Goal: Task Accomplishment & Management: Use online tool/utility

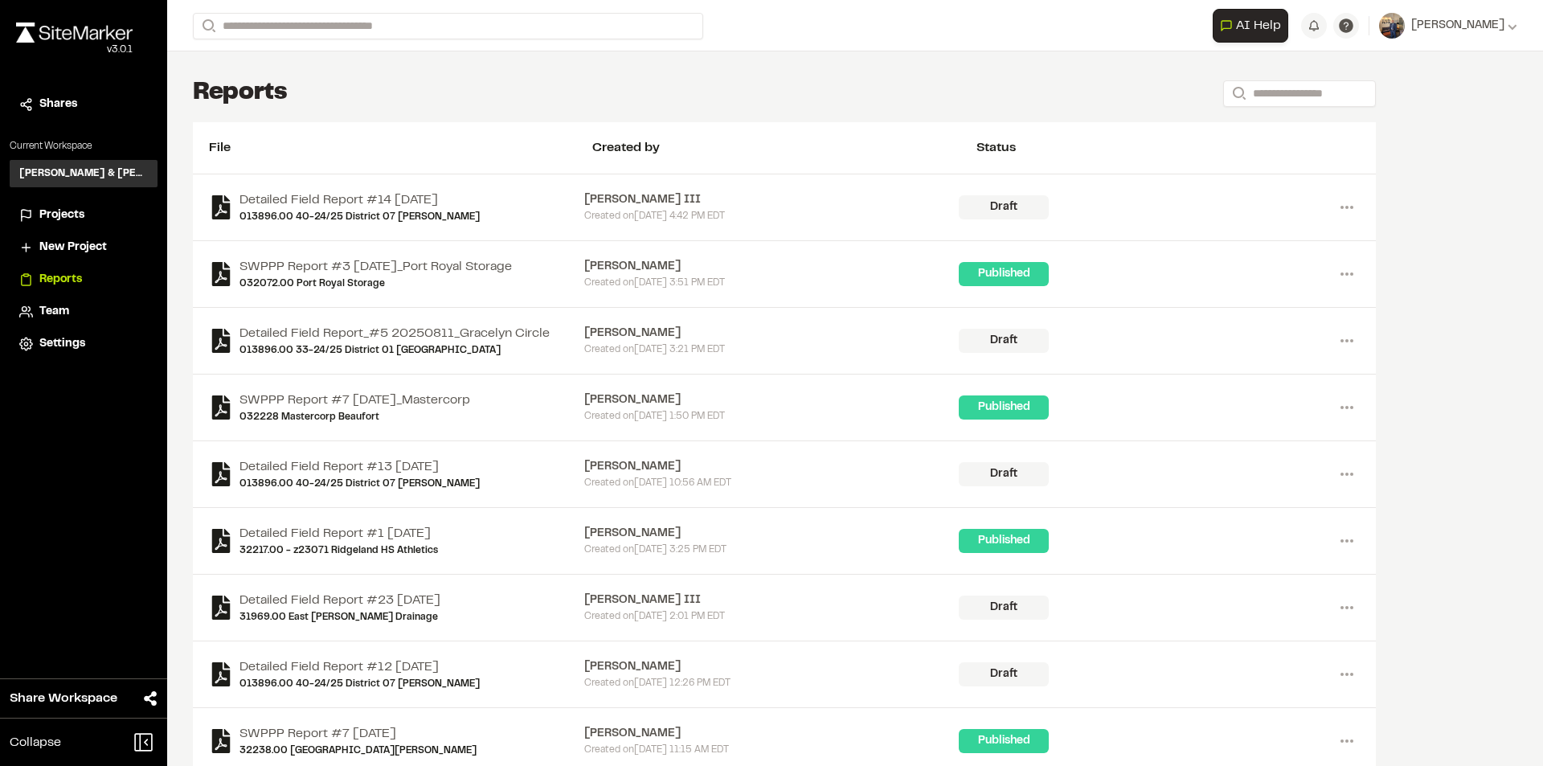
click at [52, 211] on span "Projects" at bounding box center [61, 215] width 45 height 18
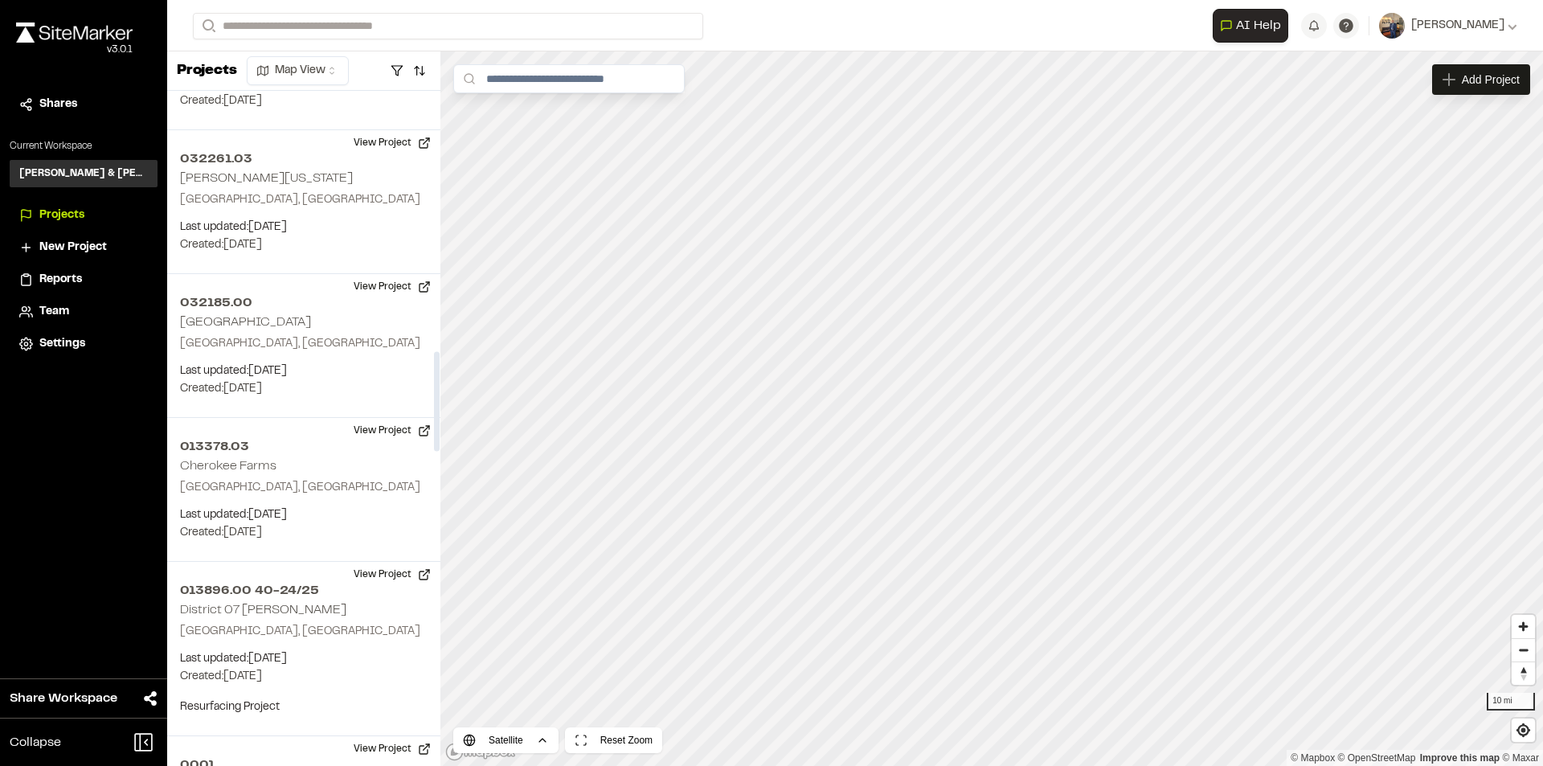
scroll to position [1928, 0]
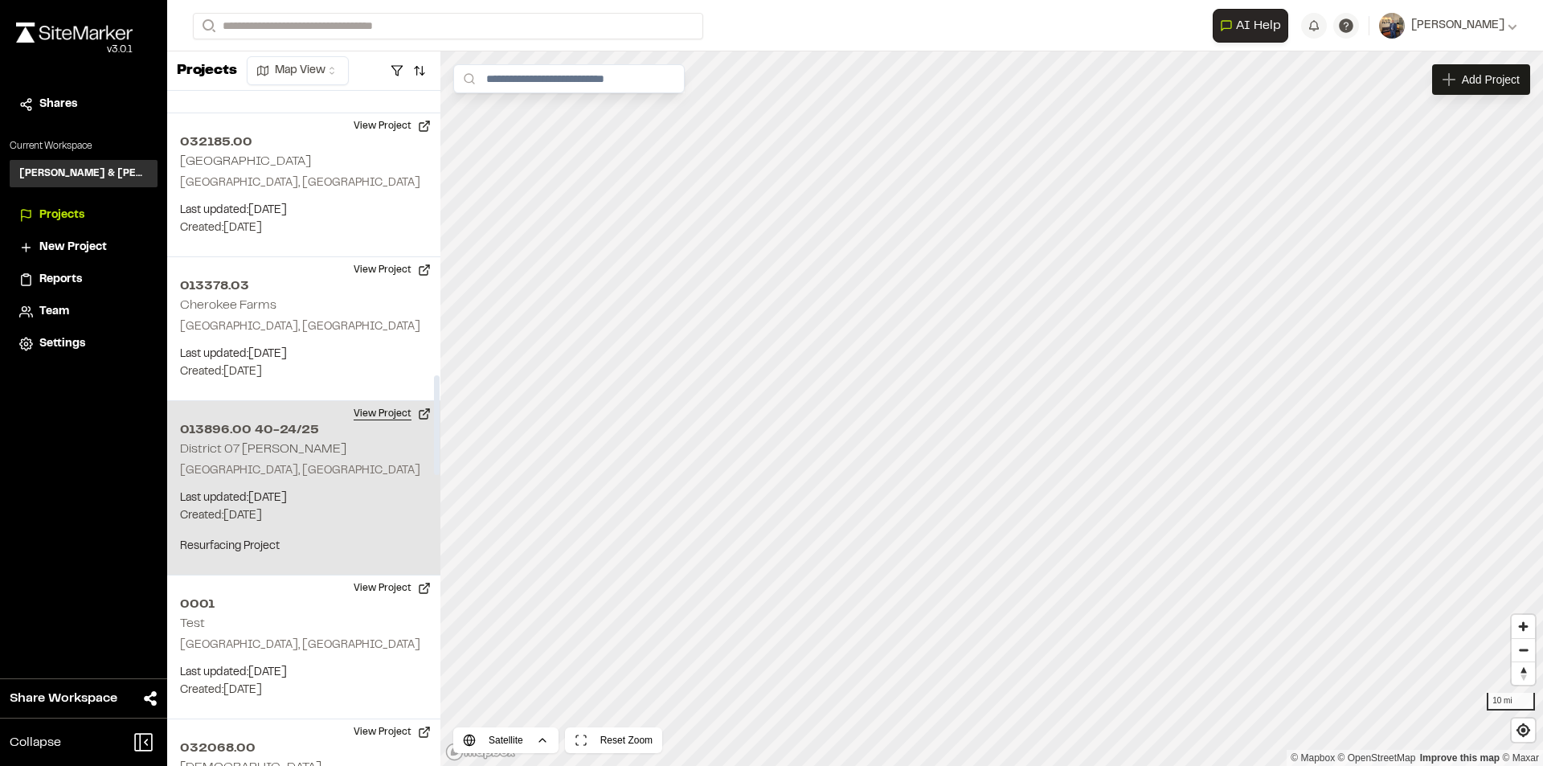
click at [378, 413] on button "View Project" at bounding box center [392, 414] width 96 height 26
click at [364, 414] on button "View Project" at bounding box center [392, 414] width 96 height 26
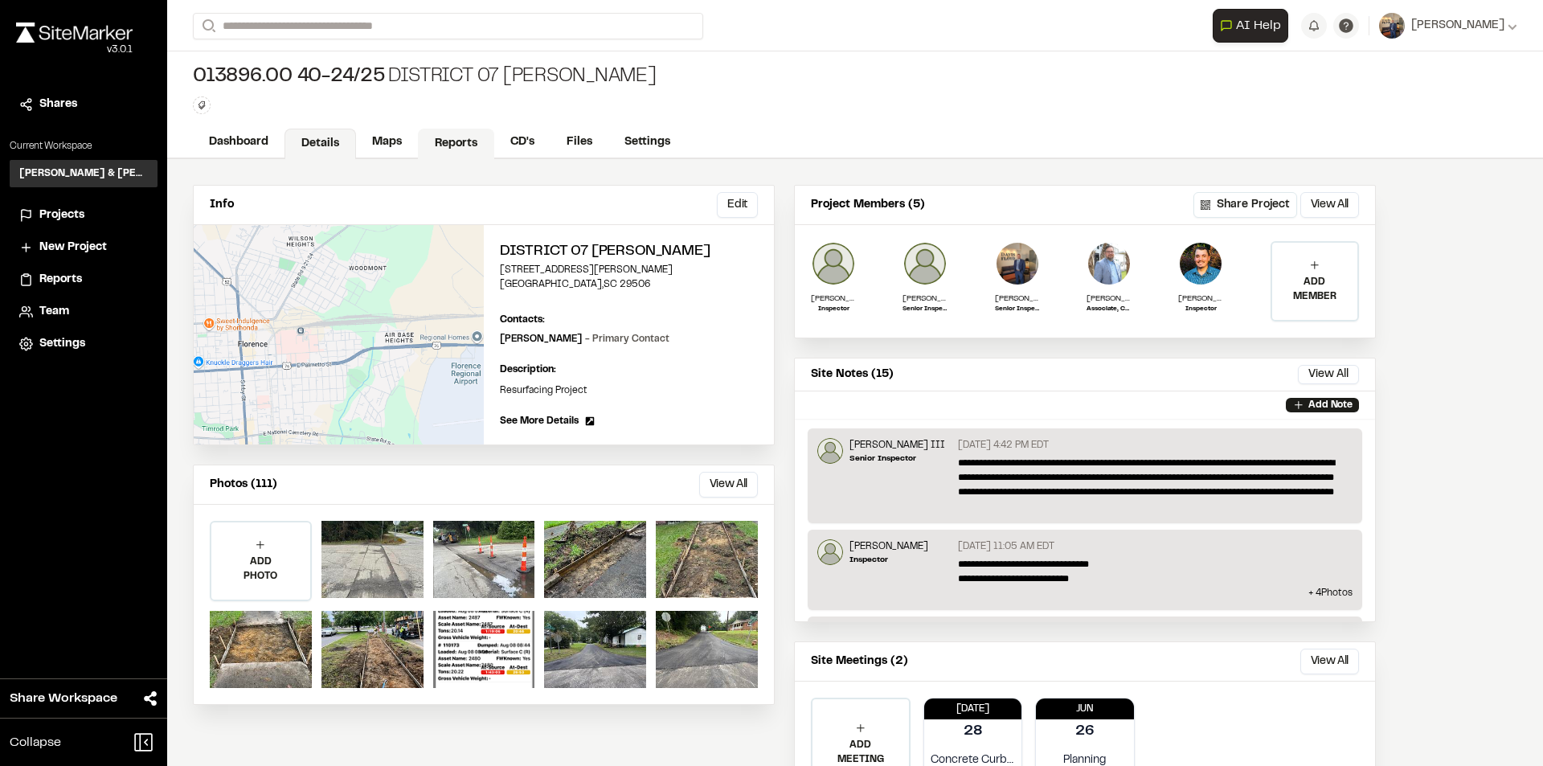
click at [441, 147] on link "Reports" at bounding box center [456, 144] width 76 height 31
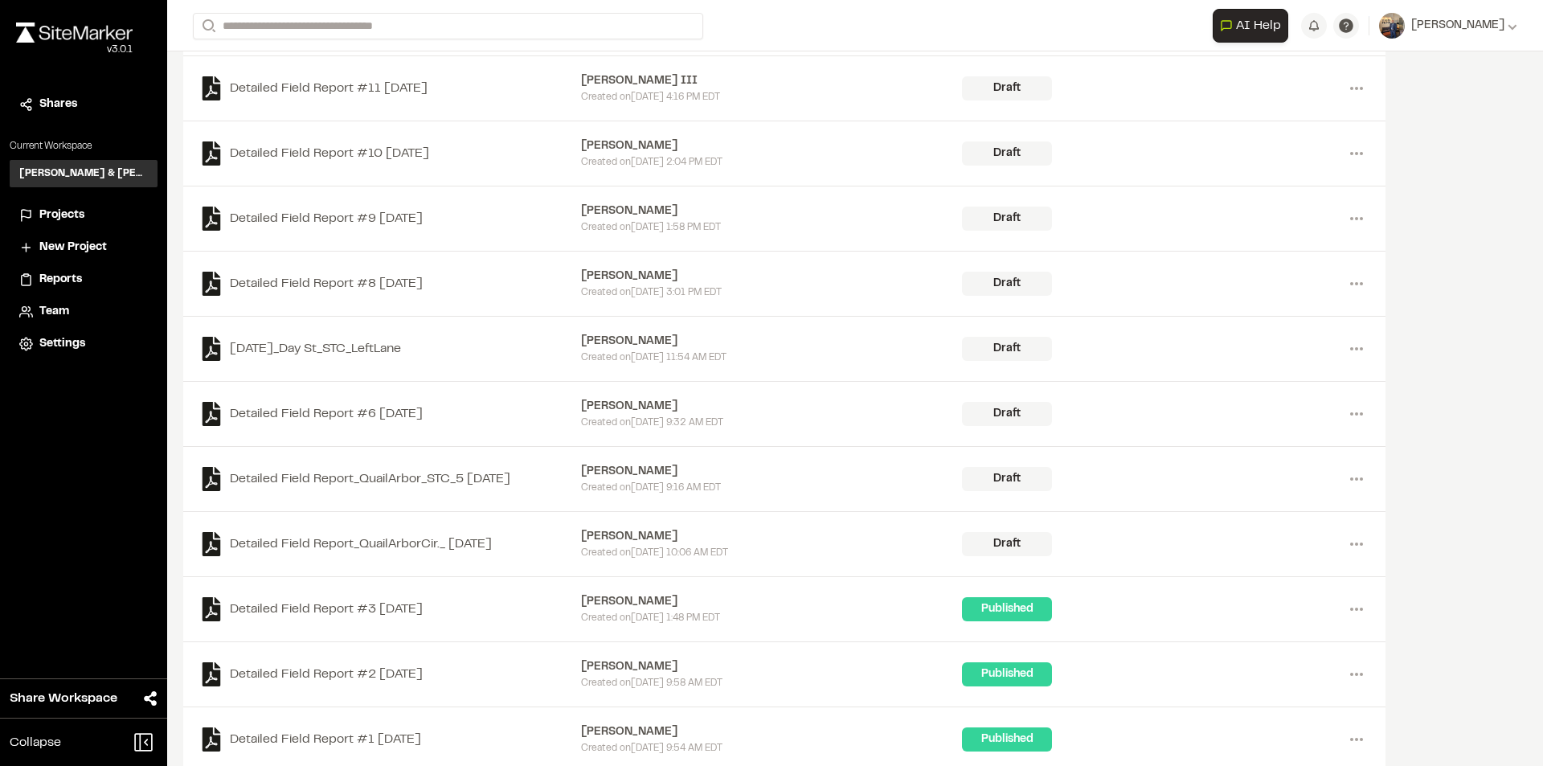
scroll to position [499, 0]
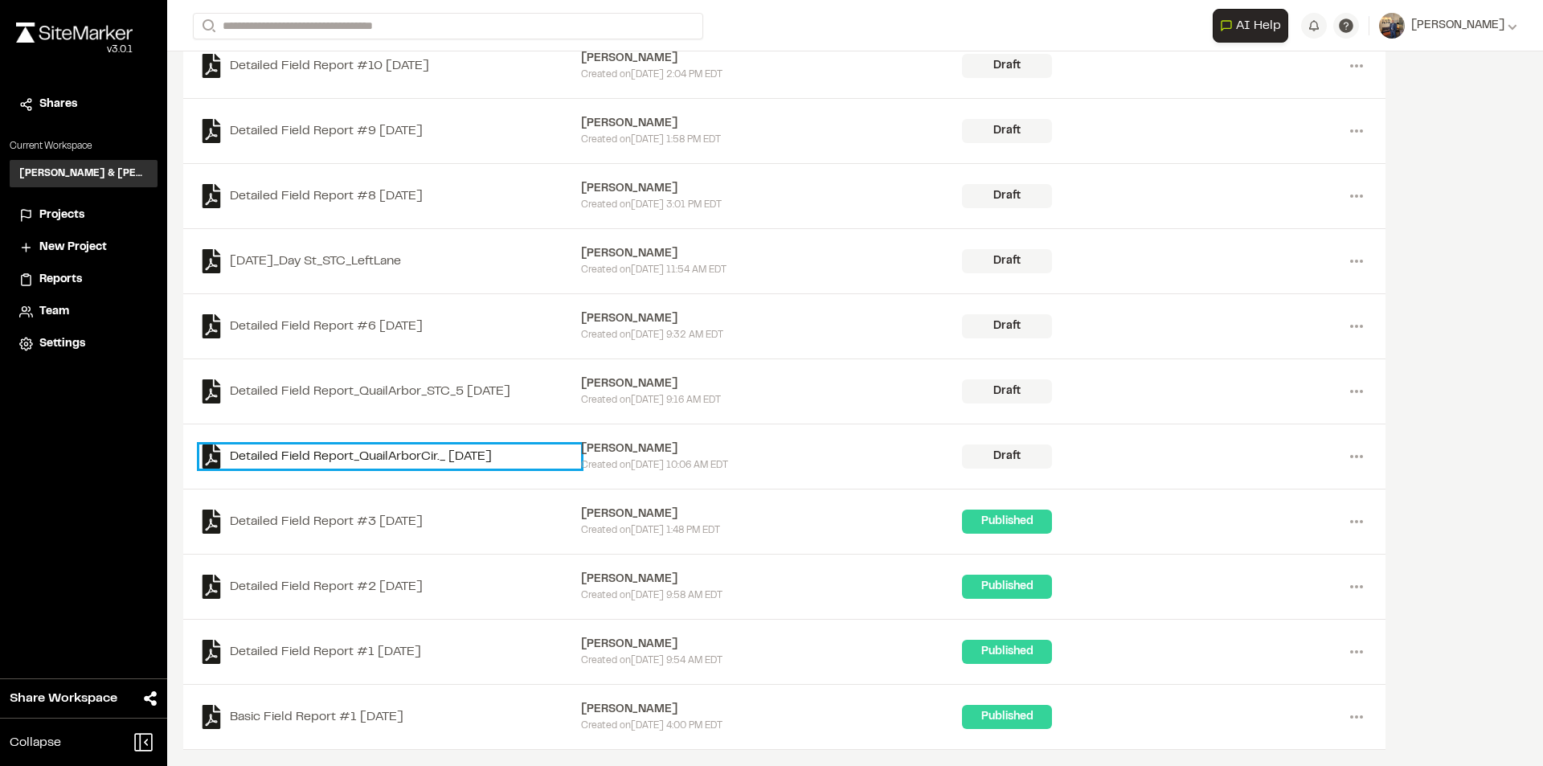
click at [395, 454] on link "Detailed Field Report_QuailArborCir._ [DATE]" at bounding box center [390, 456] width 382 height 24
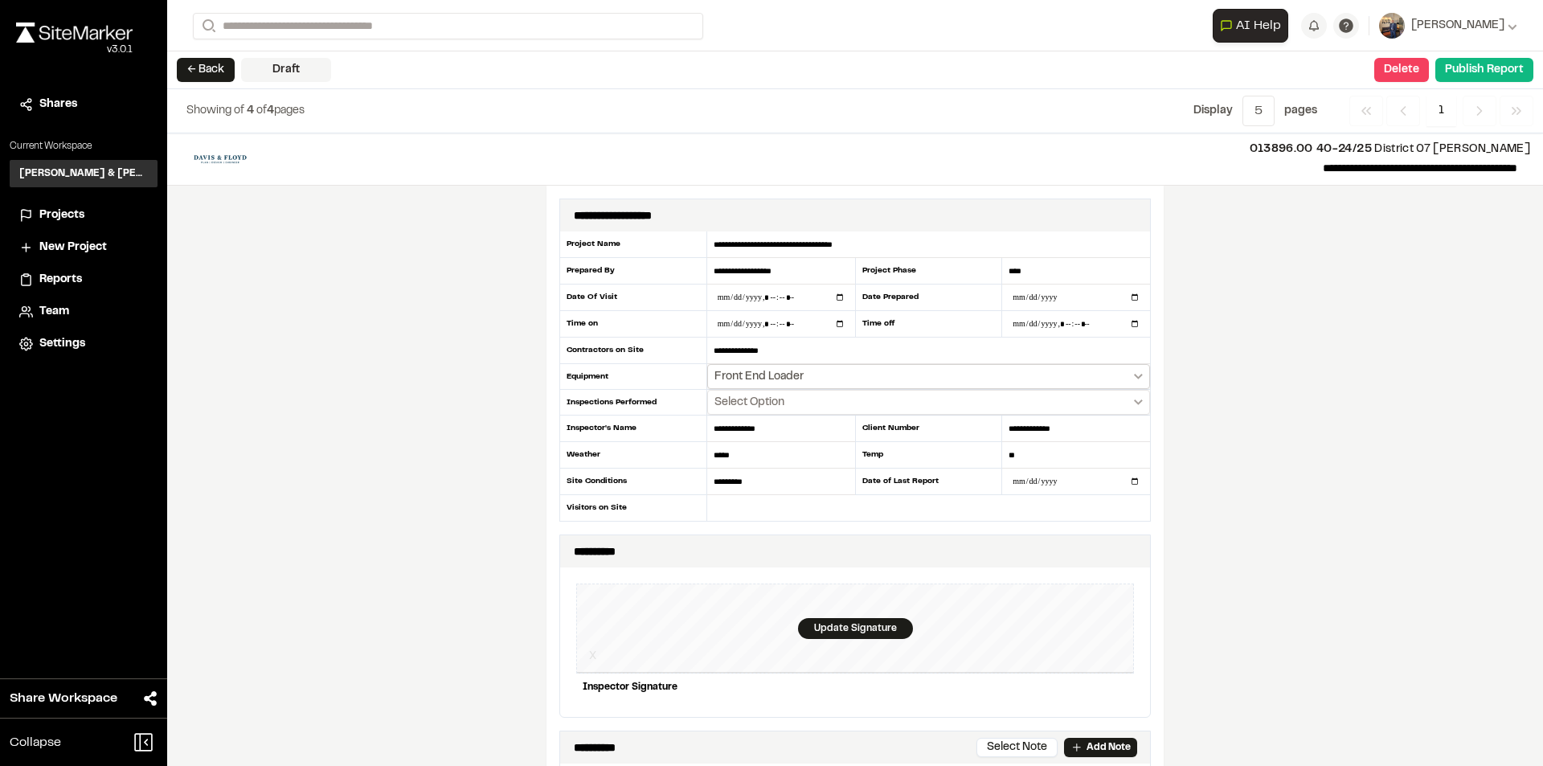
click at [1138, 376] on button "Front End Loader" at bounding box center [928, 376] width 443 height 25
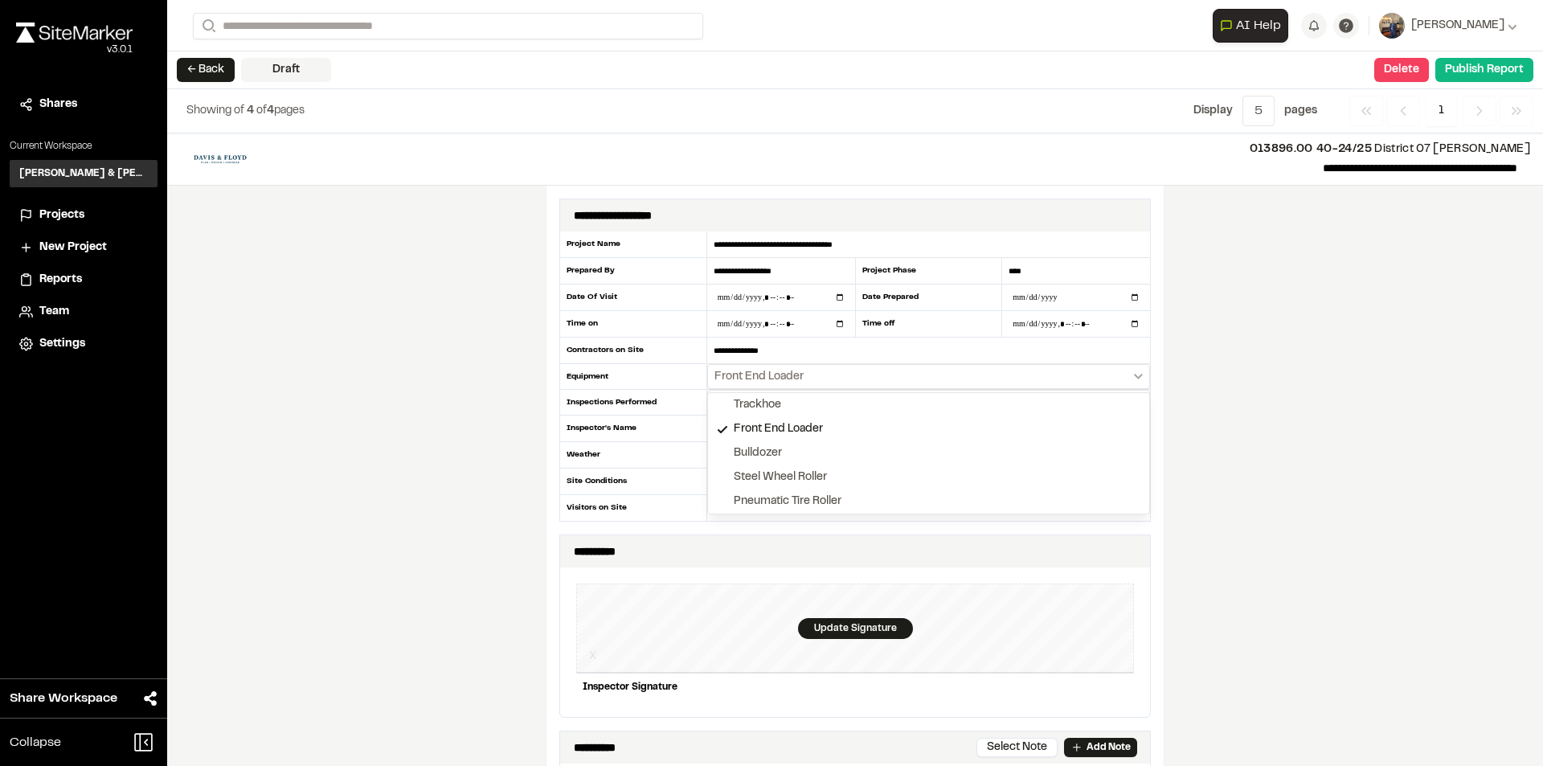
click at [1139, 374] on div at bounding box center [771, 383] width 1543 height 766
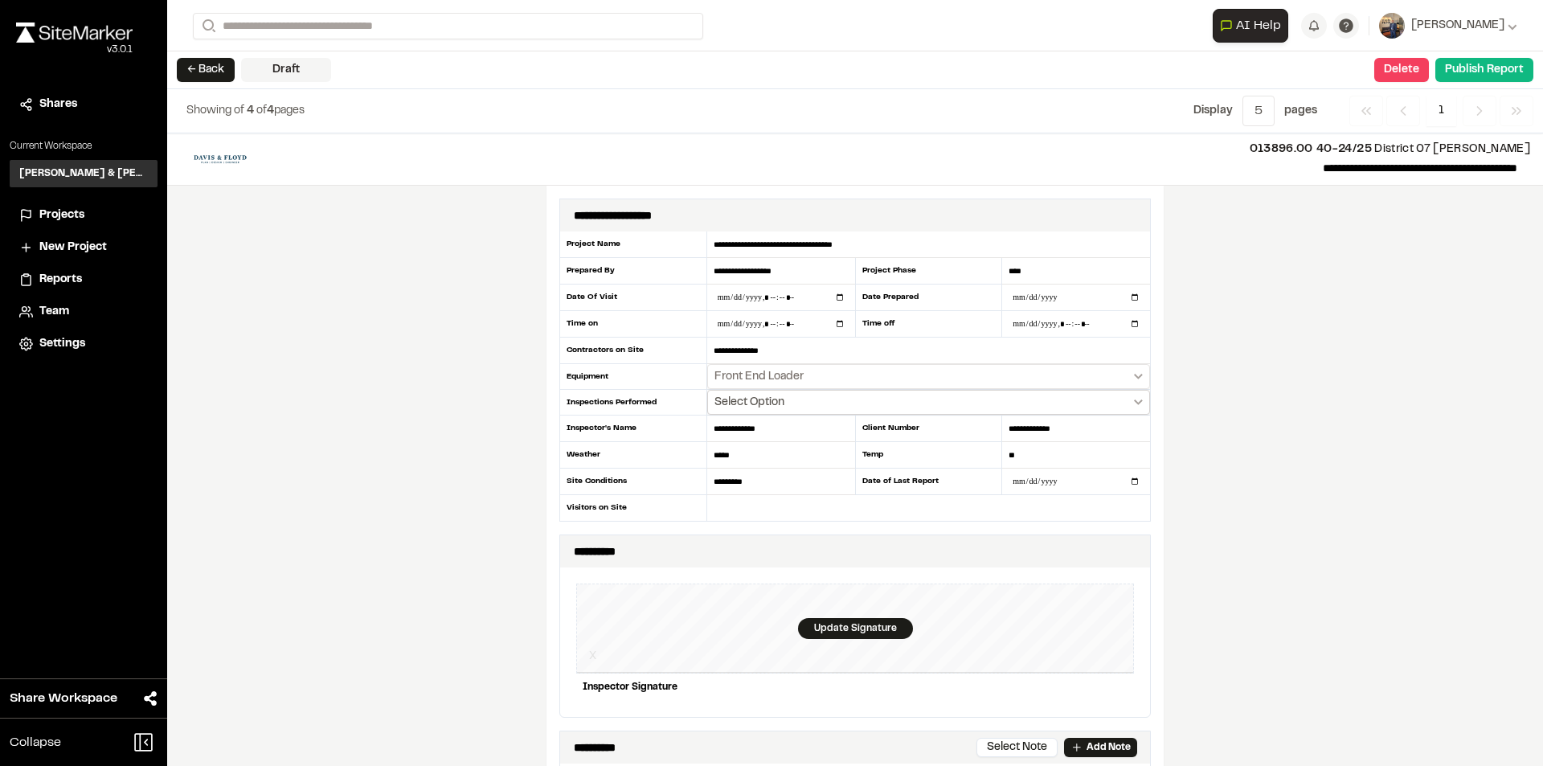
click at [1139, 399] on button "Select Option" at bounding box center [928, 402] width 443 height 25
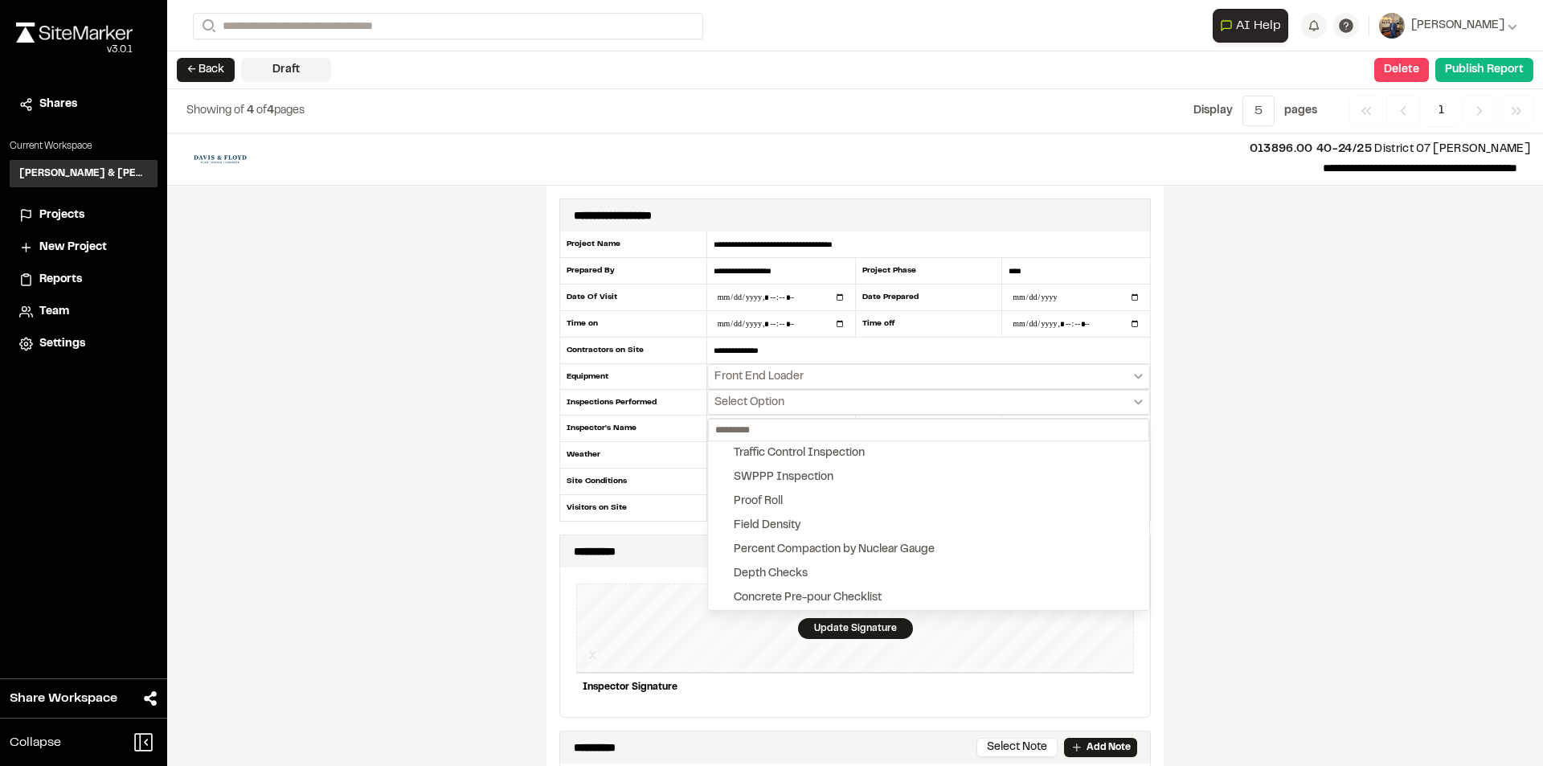
click at [1229, 429] on div at bounding box center [771, 383] width 1543 height 766
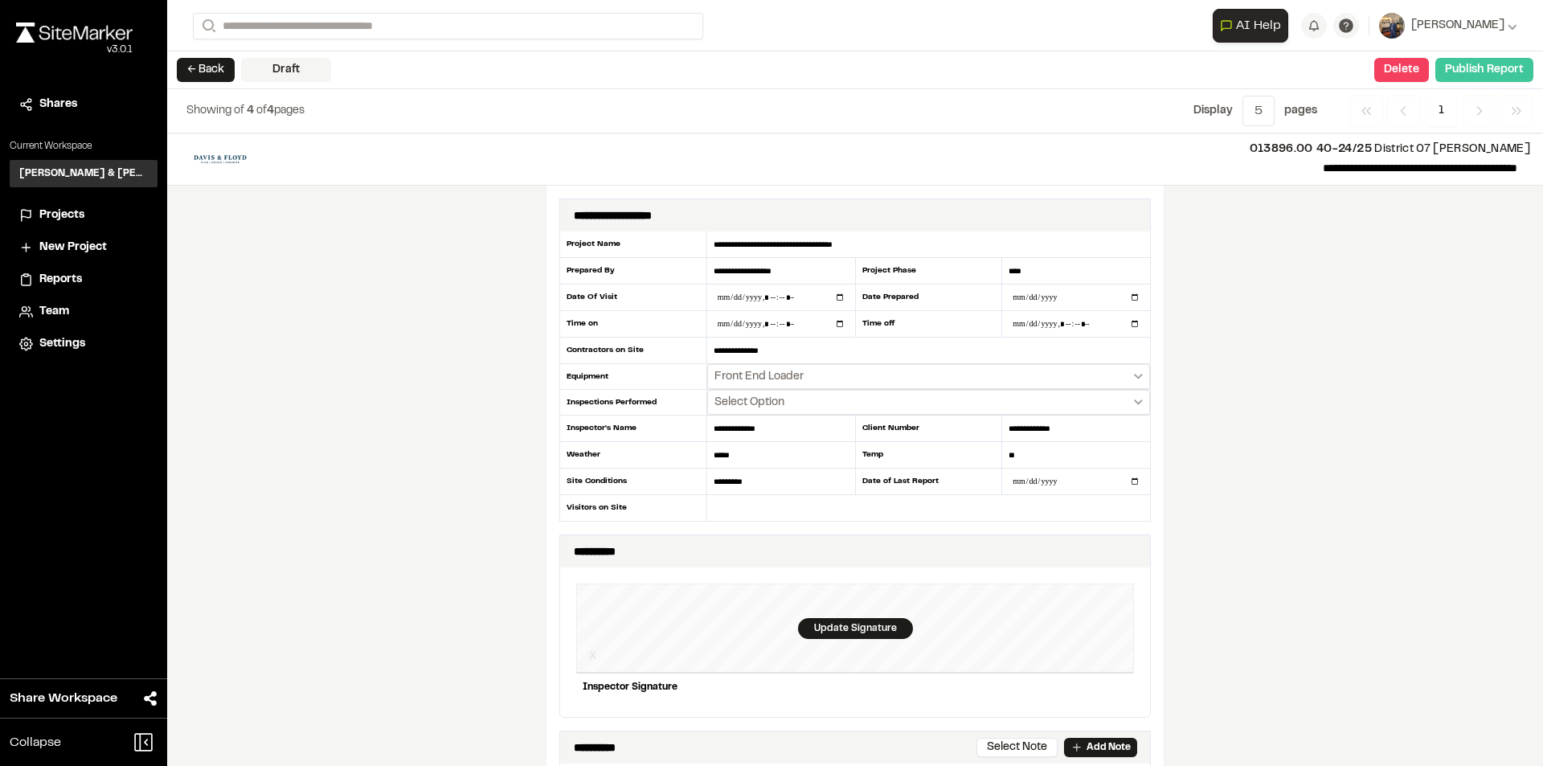
click at [1482, 72] on button "Publish Report" at bounding box center [1484, 70] width 98 height 24
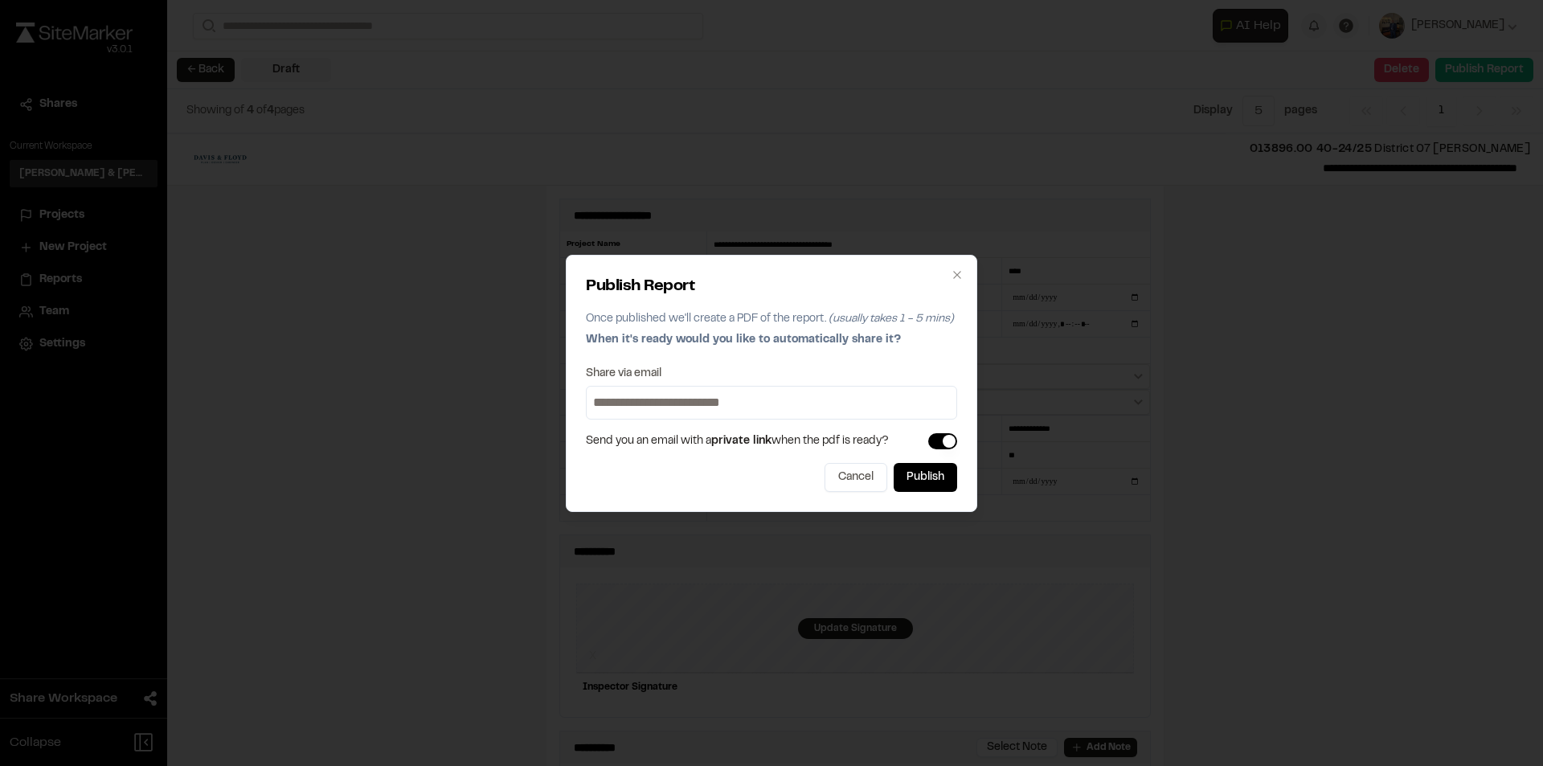
click at [947, 443] on button "button" at bounding box center [942, 441] width 29 height 16
click at [938, 485] on button "Publish" at bounding box center [924, 477] width 63 height 29
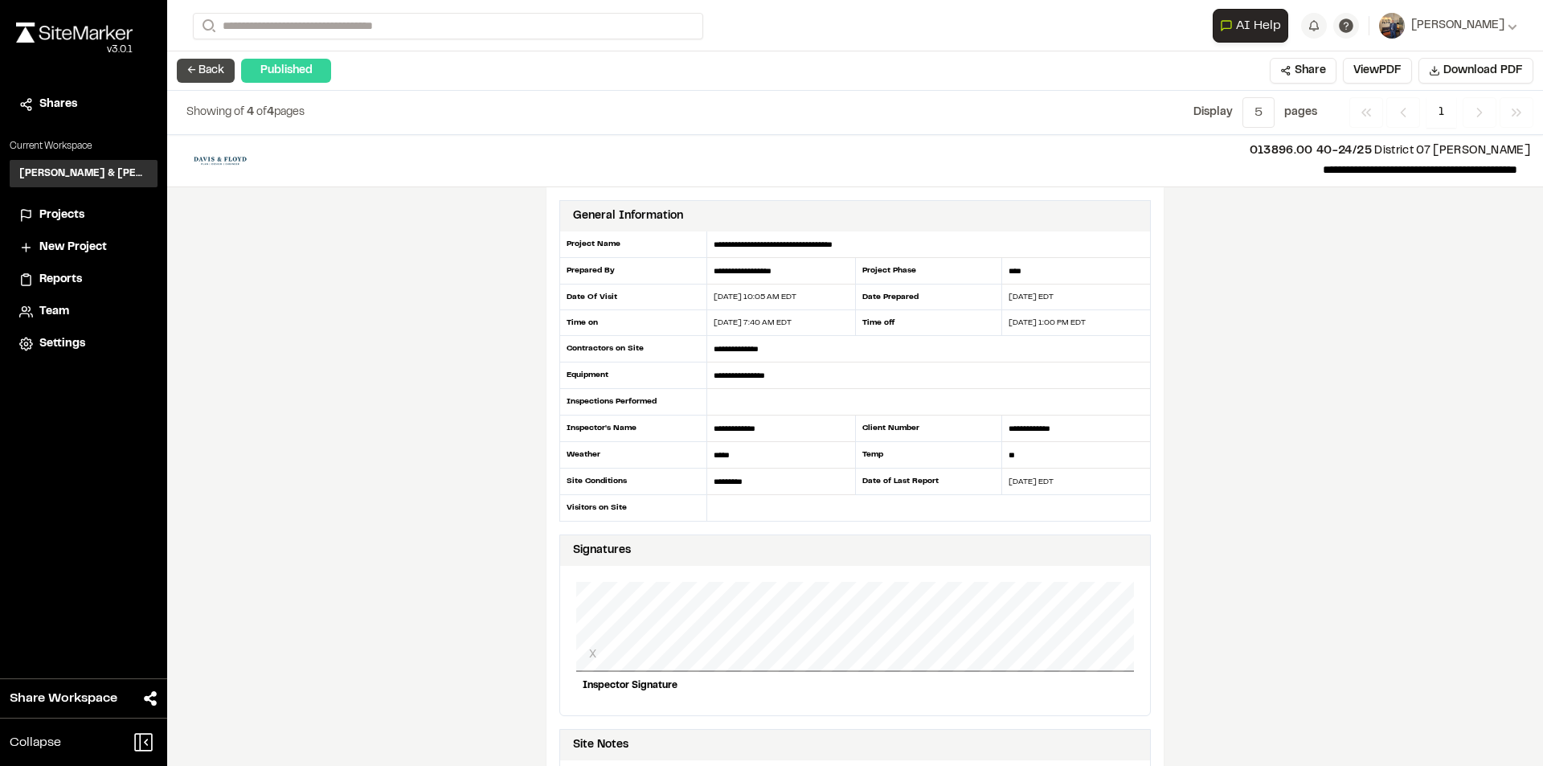
click at [212, 75] on button "← Back" at bounding box center [206, 71] width 58 height 24
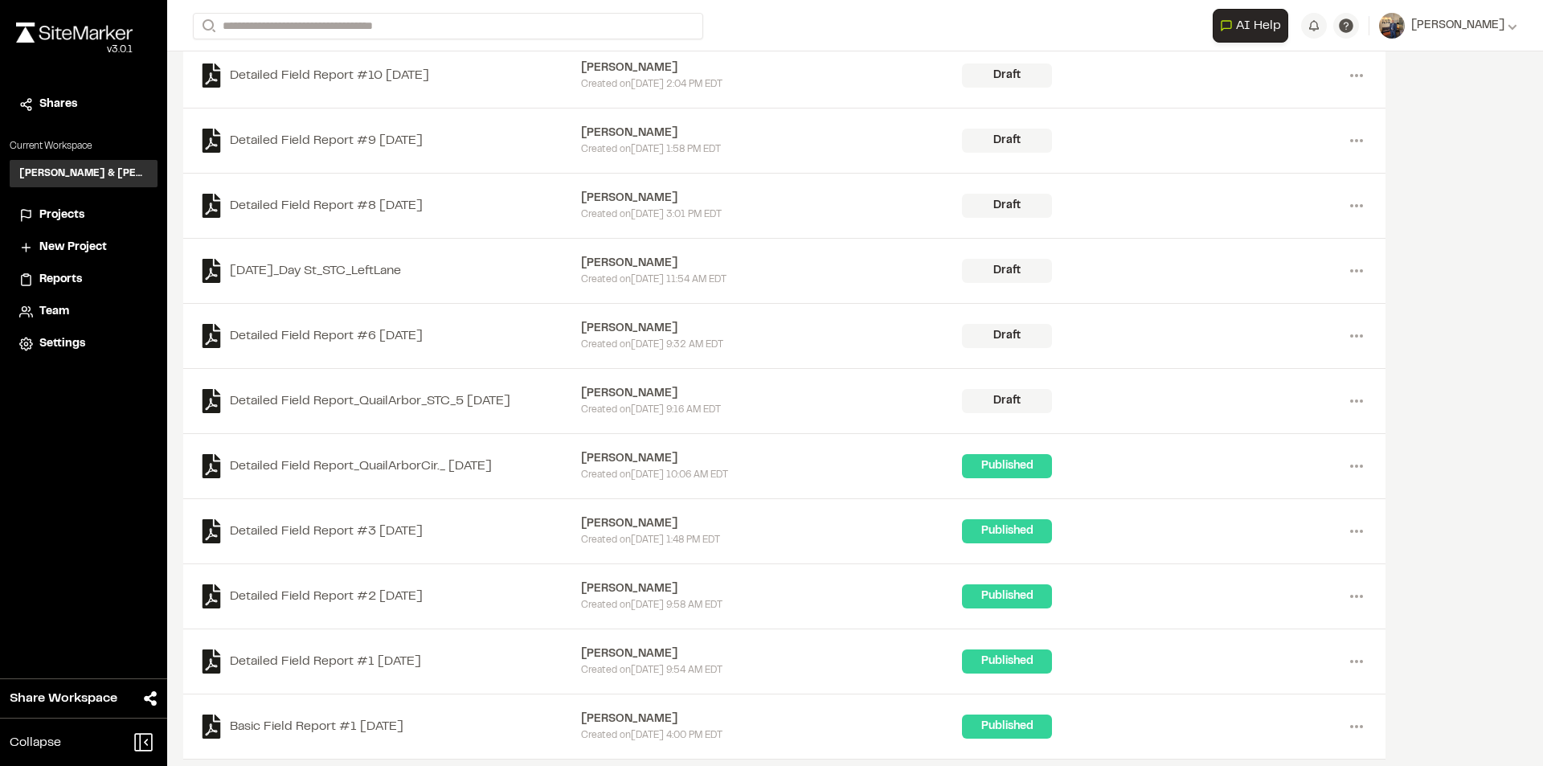
scroll to position [499, 0]
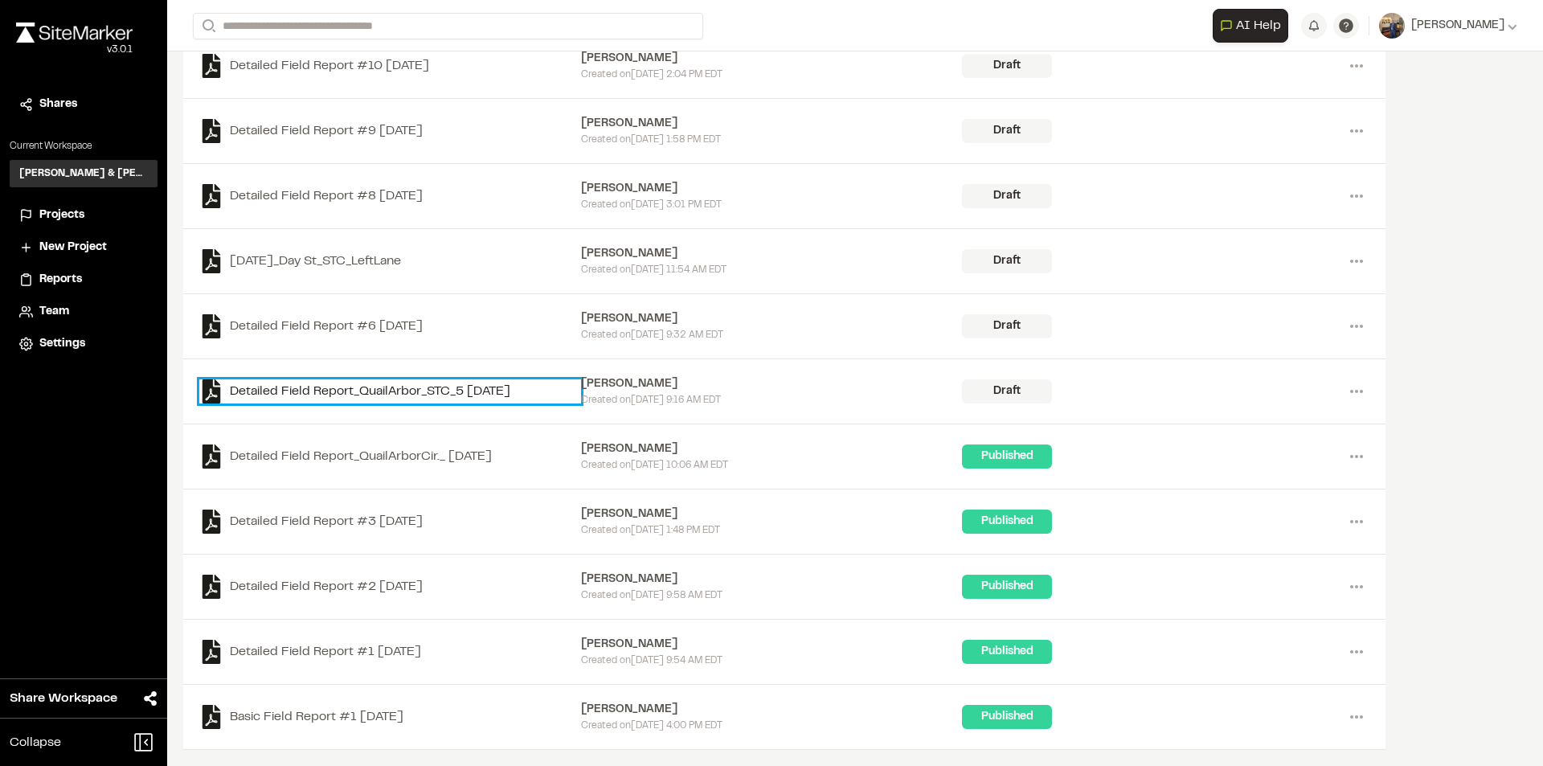
click at [393, 386] on link "Detailed Field Report_QuailArbor_STC_5 [DATE]" at bounding box center [390, 391] width 382 height 24
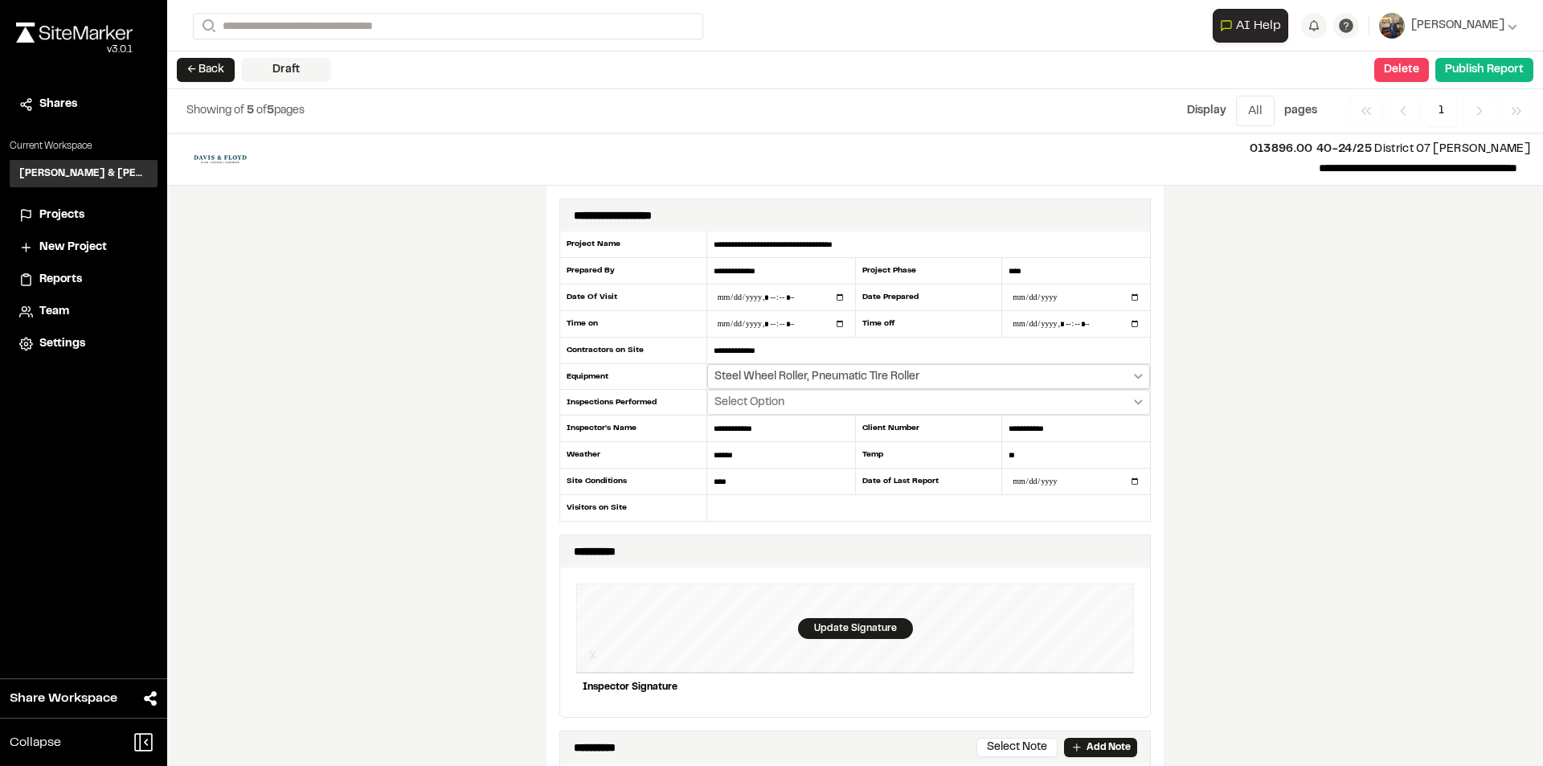
click at [1133, 372] on button "Steel Wheel Roller, Pneumatic Tire Roller" at bounding box center [928, 376] width 443 height 25
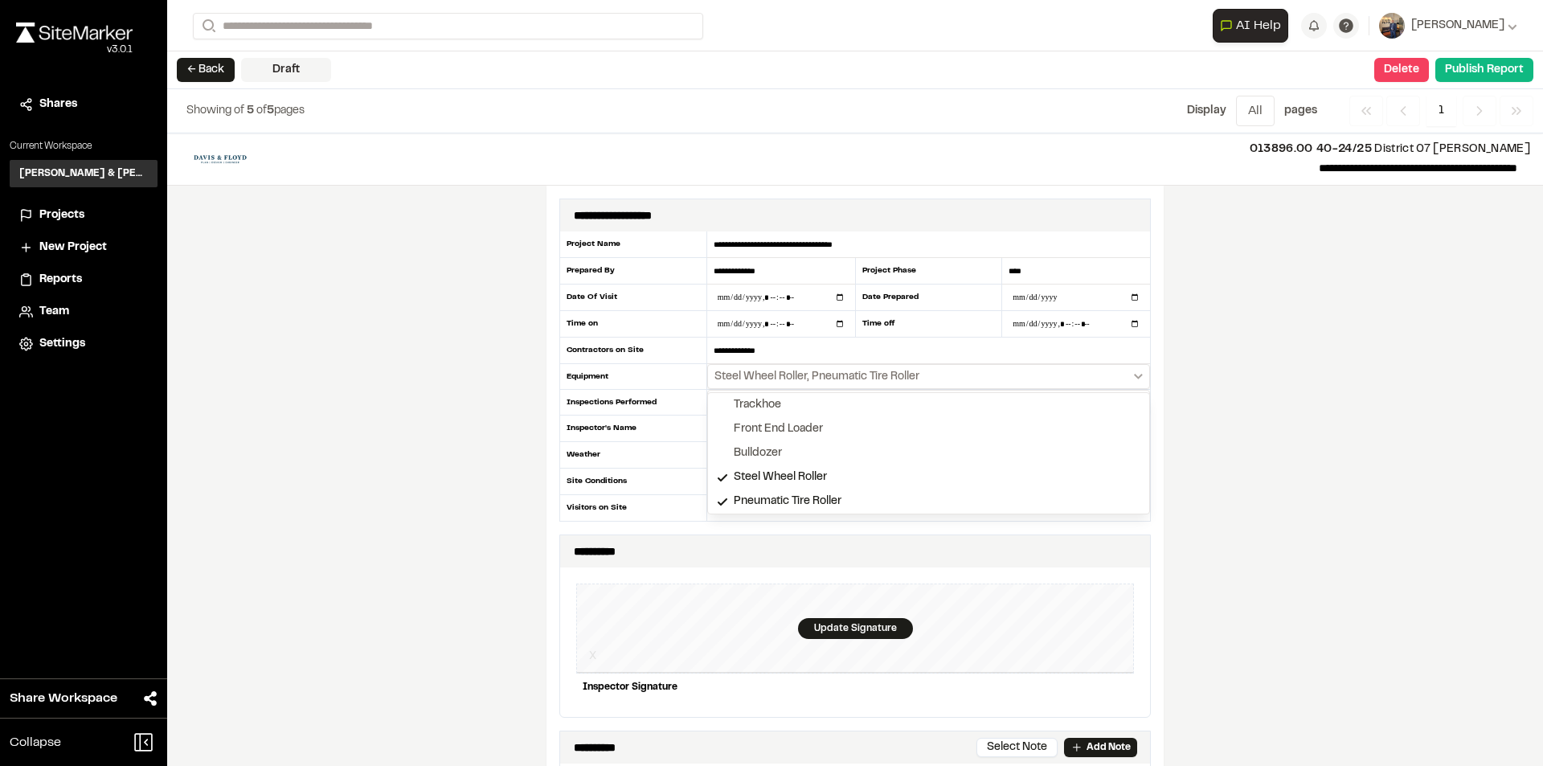
click at [1133, 371] on div at bounding box center [771, 383] width 1543 height 766
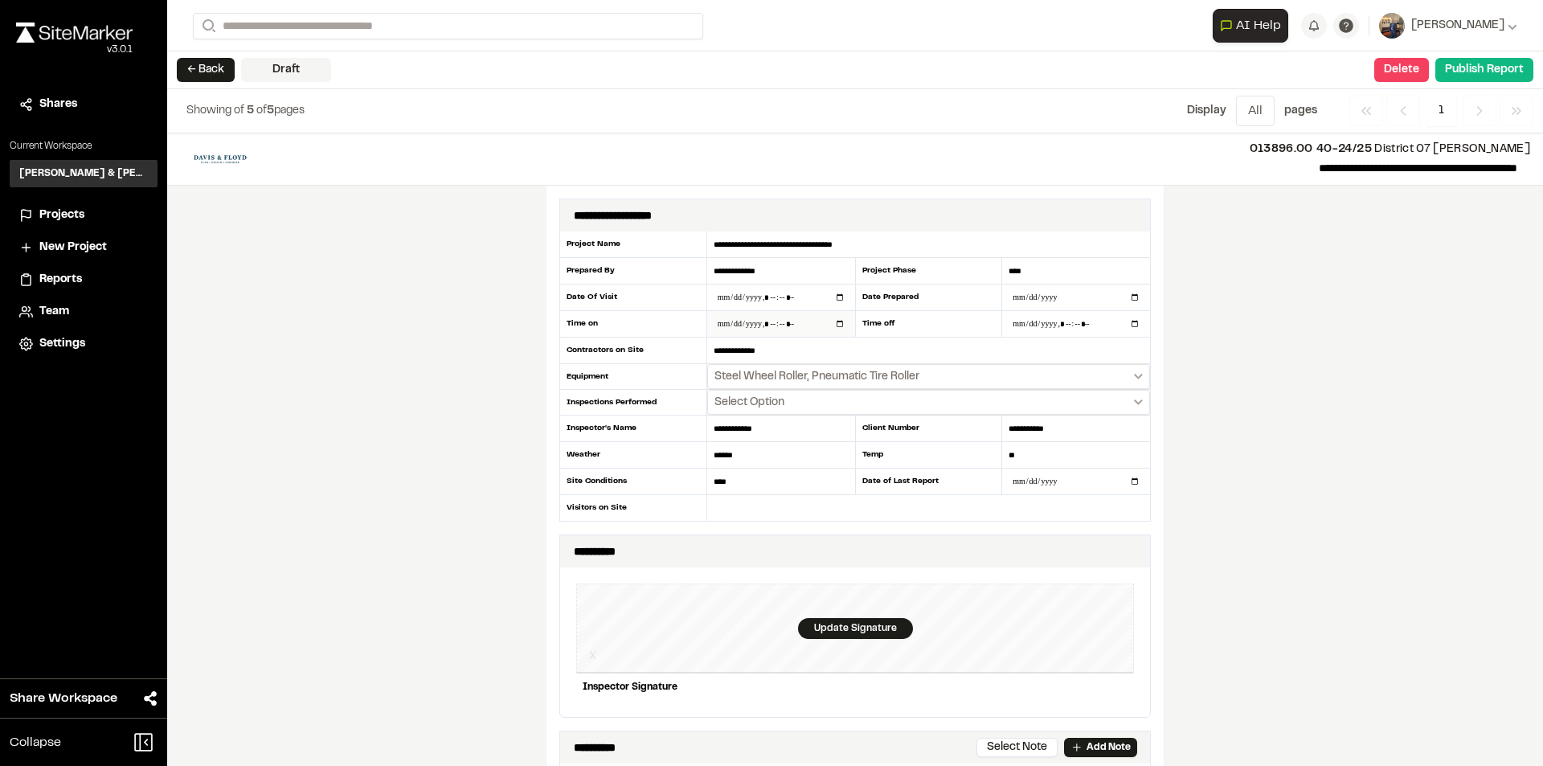
click at [836, 323] on input "datetime-local" at bounding box center [781, 324] width 148 height 26
type input "**********"
click at [1287, 410] on div "**********" at bounding box center [855, 449] width 1376 height 632
click at [1082, 323] on input "datetime-local" at bounding box center [1076, 324] width 148 height 26
click at [1131, 323] on input "datetime-local" at bounding box center [1076, 324] width 148 height 26
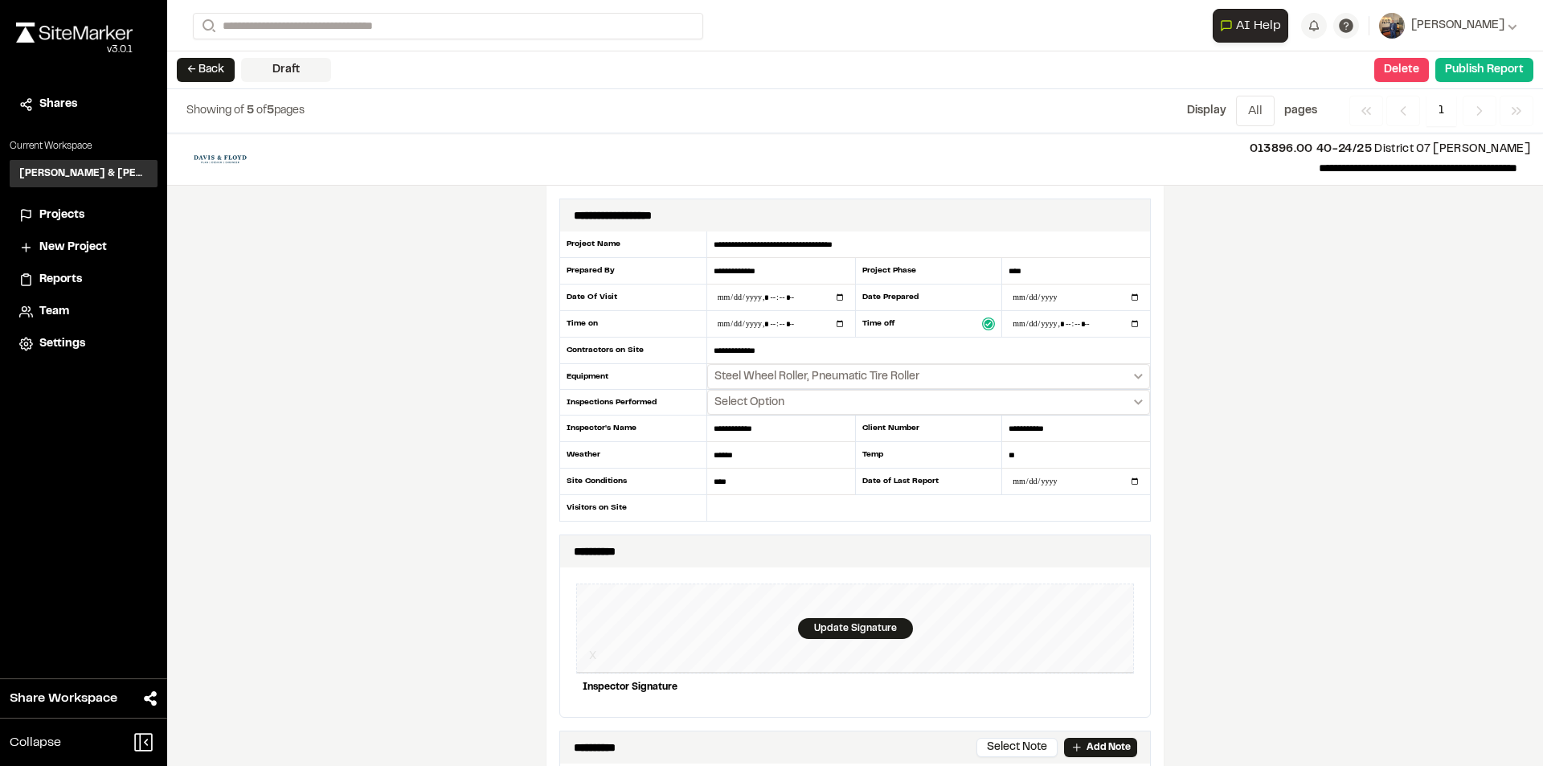
type input "**********"
click at [1242, 298] on div "**********" at bounding box center [855, 449] width 1376 height 632
click at [1468, 68] on button "Publish Report" at bounding box center [1484, 70] width 98 height 24
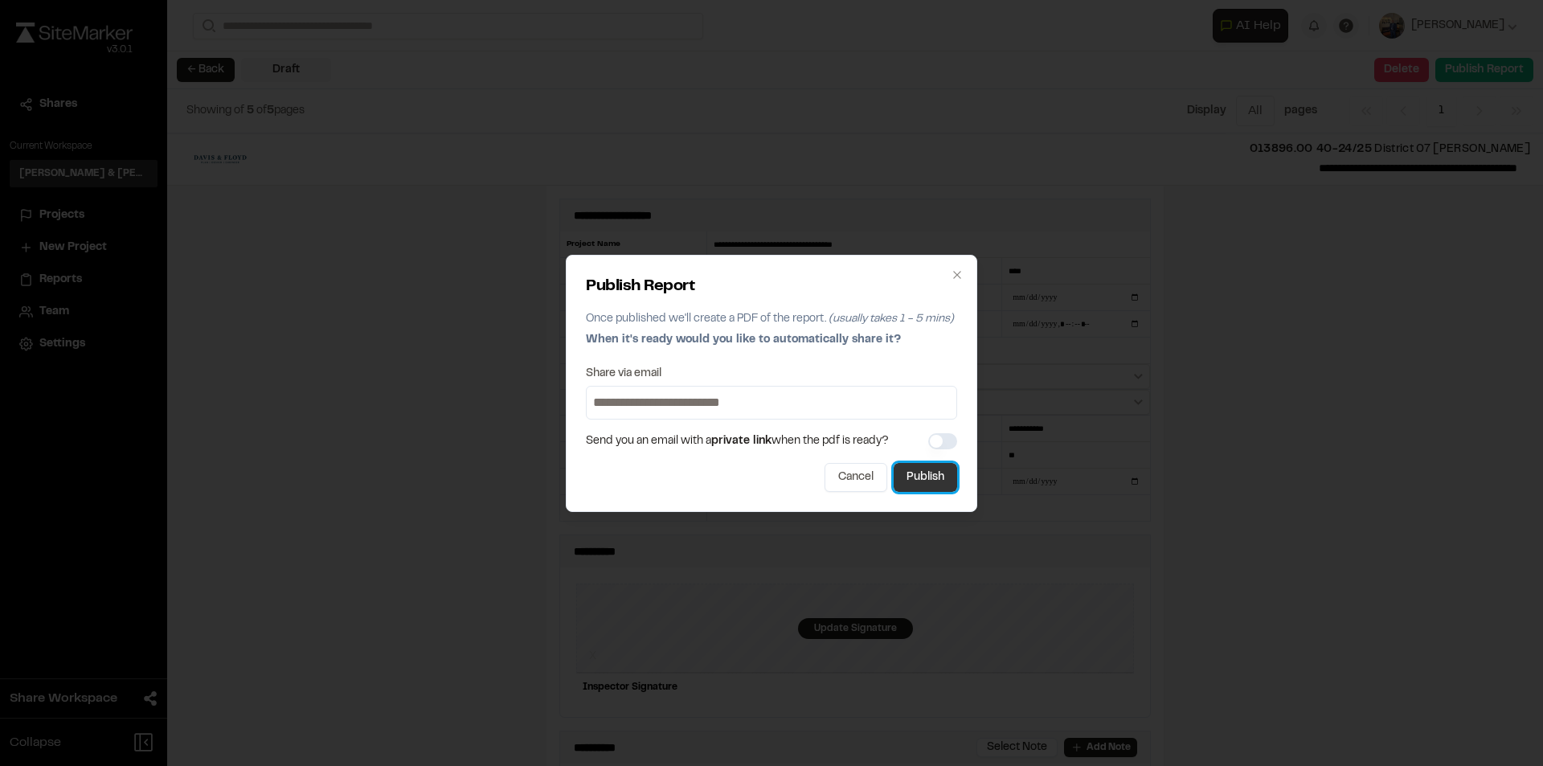
click at [934, 474] on button "Publish" at bounding box center [924, 477] width 63 height 29
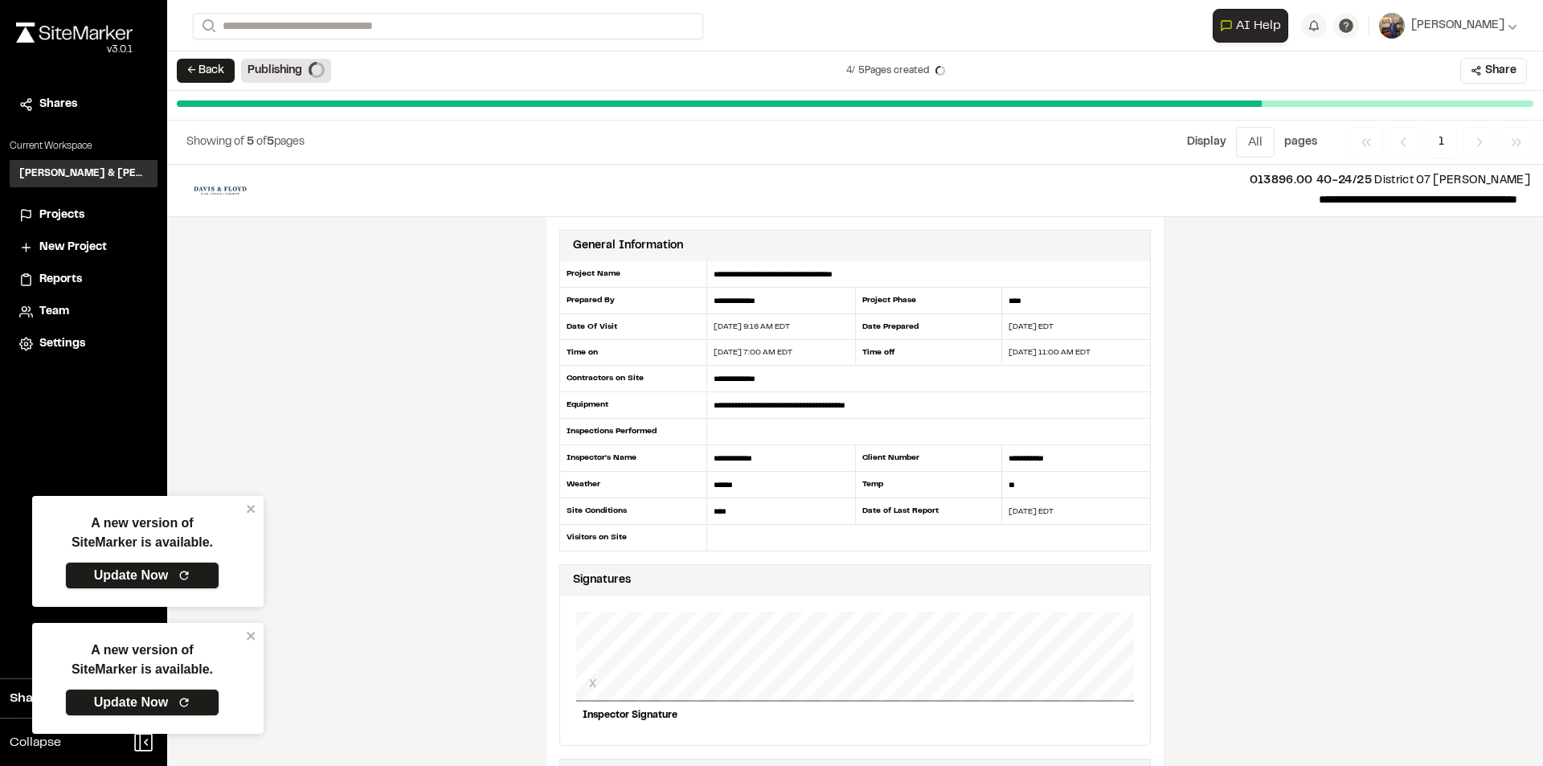
click at [125, 571] on link "Update Now" at bounding box center [142, 575] width 154 height 27
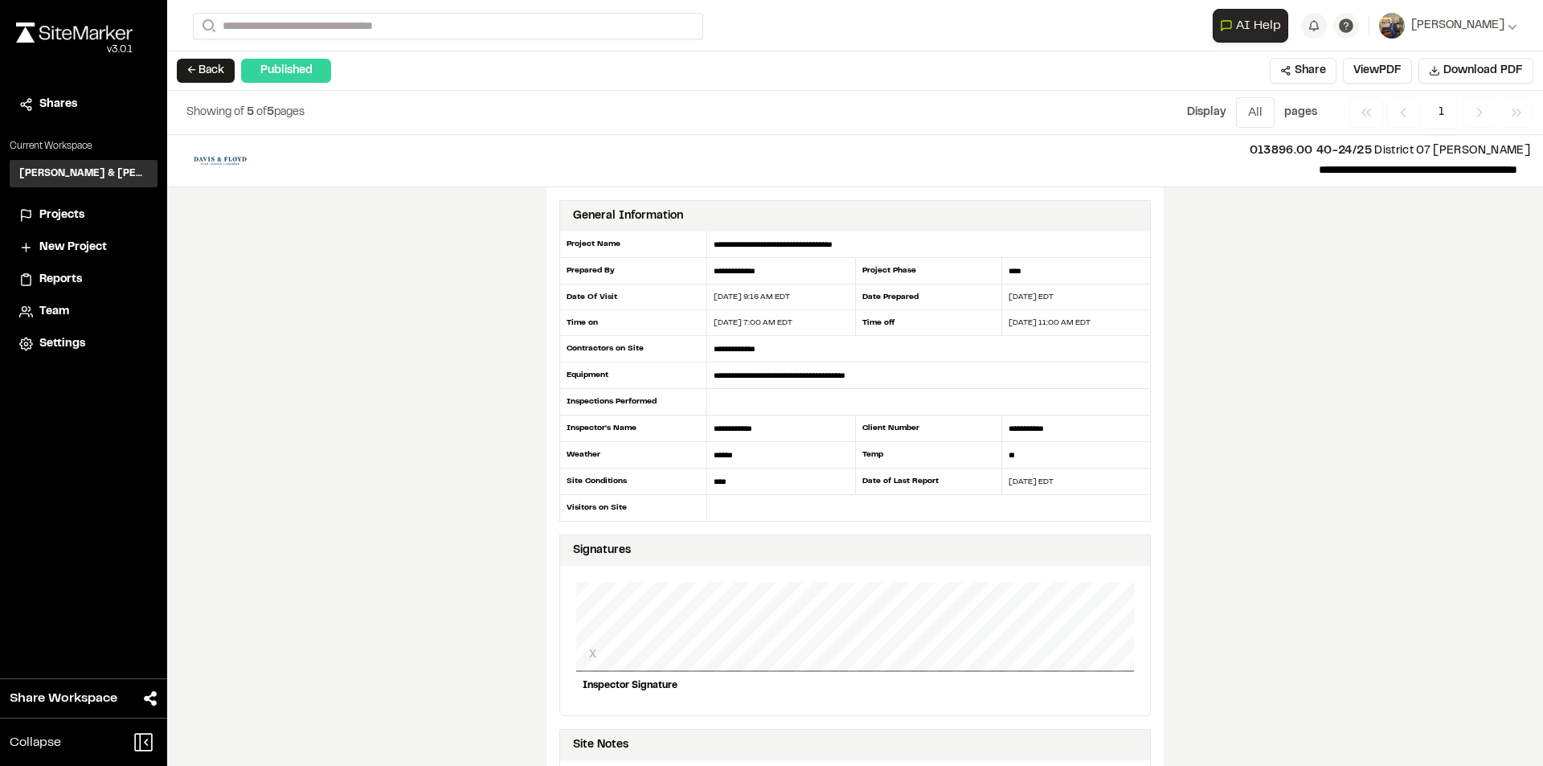
click at [72, 214] on span "Projects" at bounding box center [61, 215] width 45 height 18
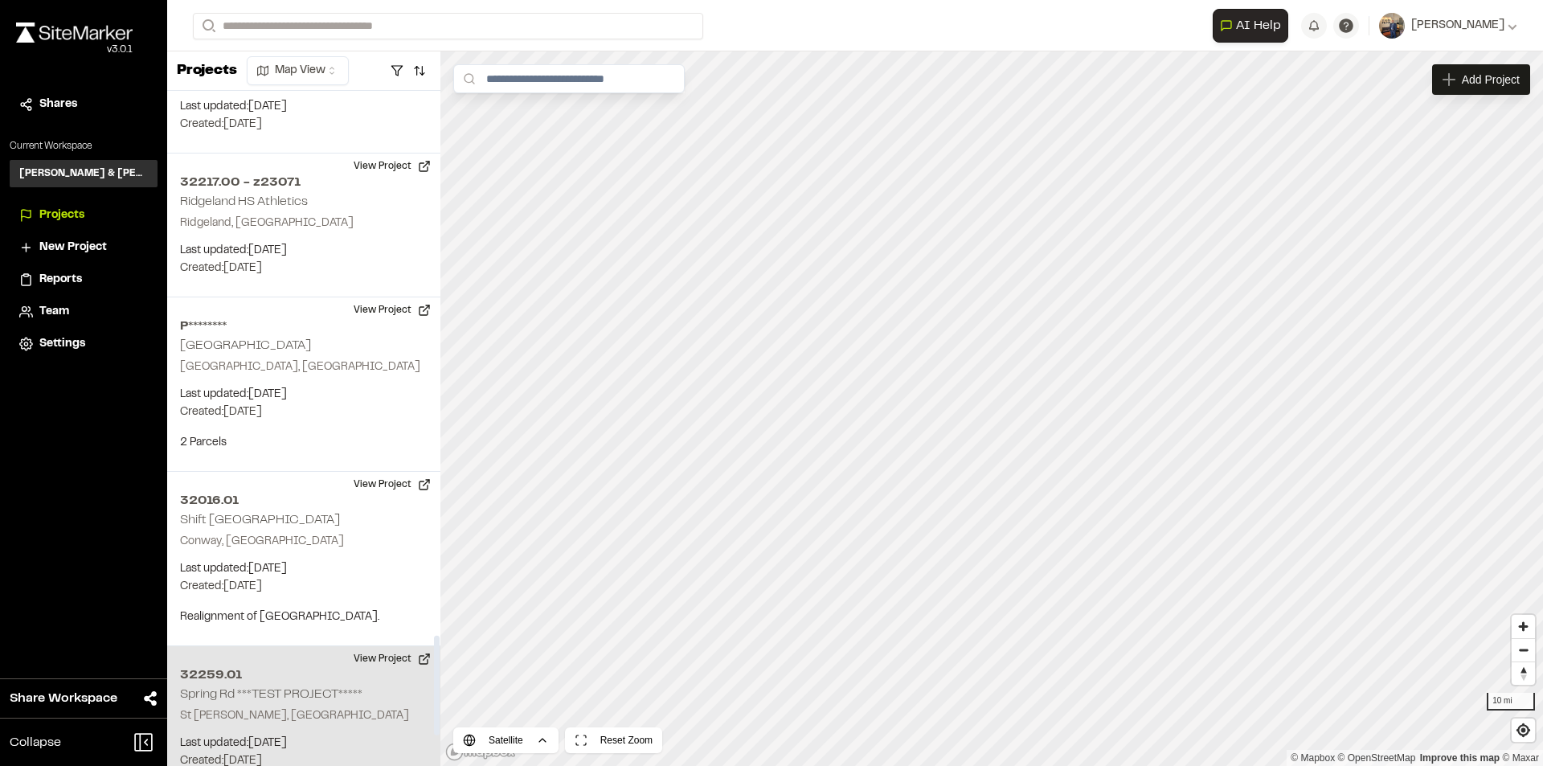
scroll to position [3663, 0]
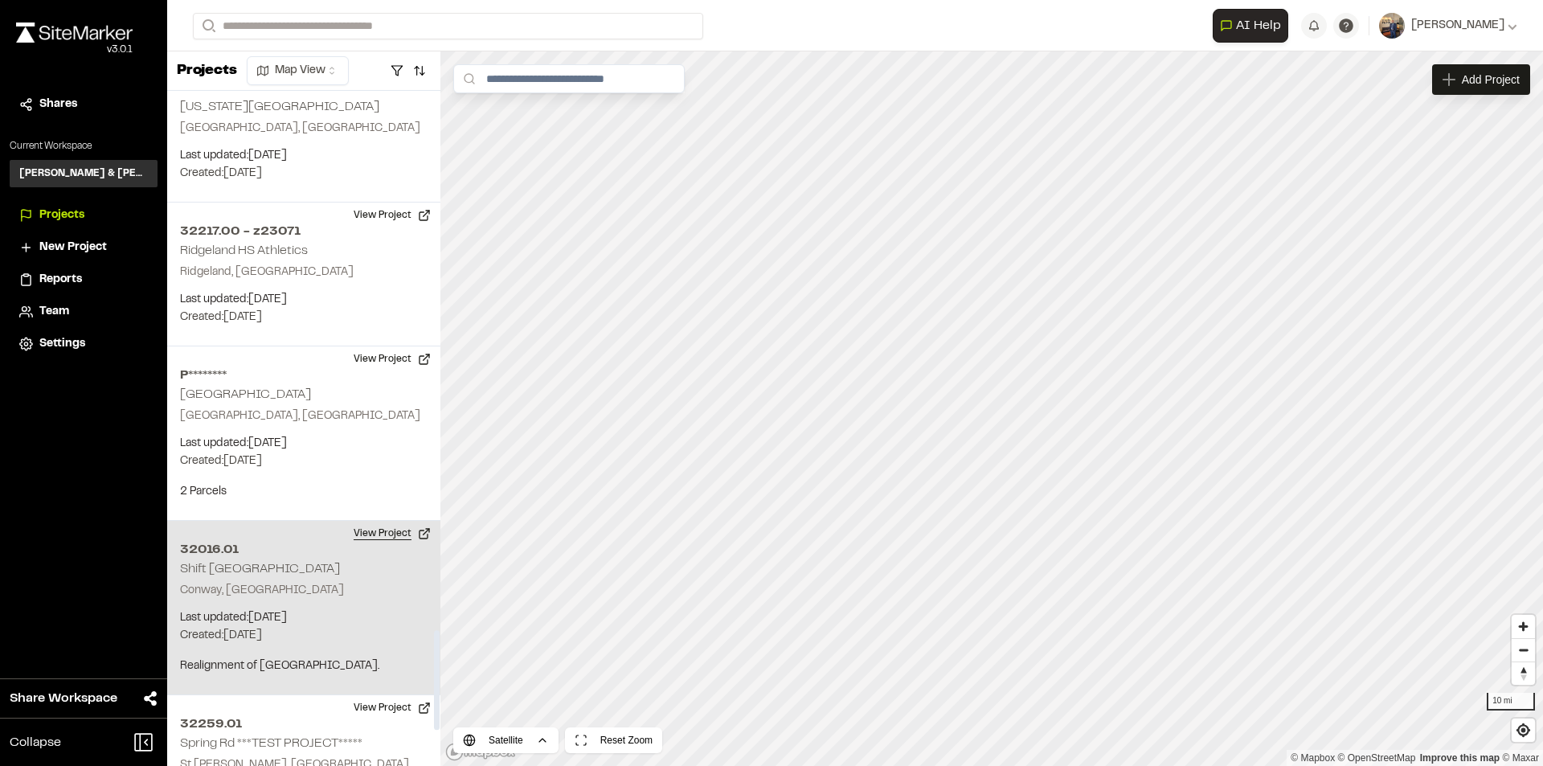
click at [382, 521] on button "View Project" at bounding box center [392, 534] width 96 height 26
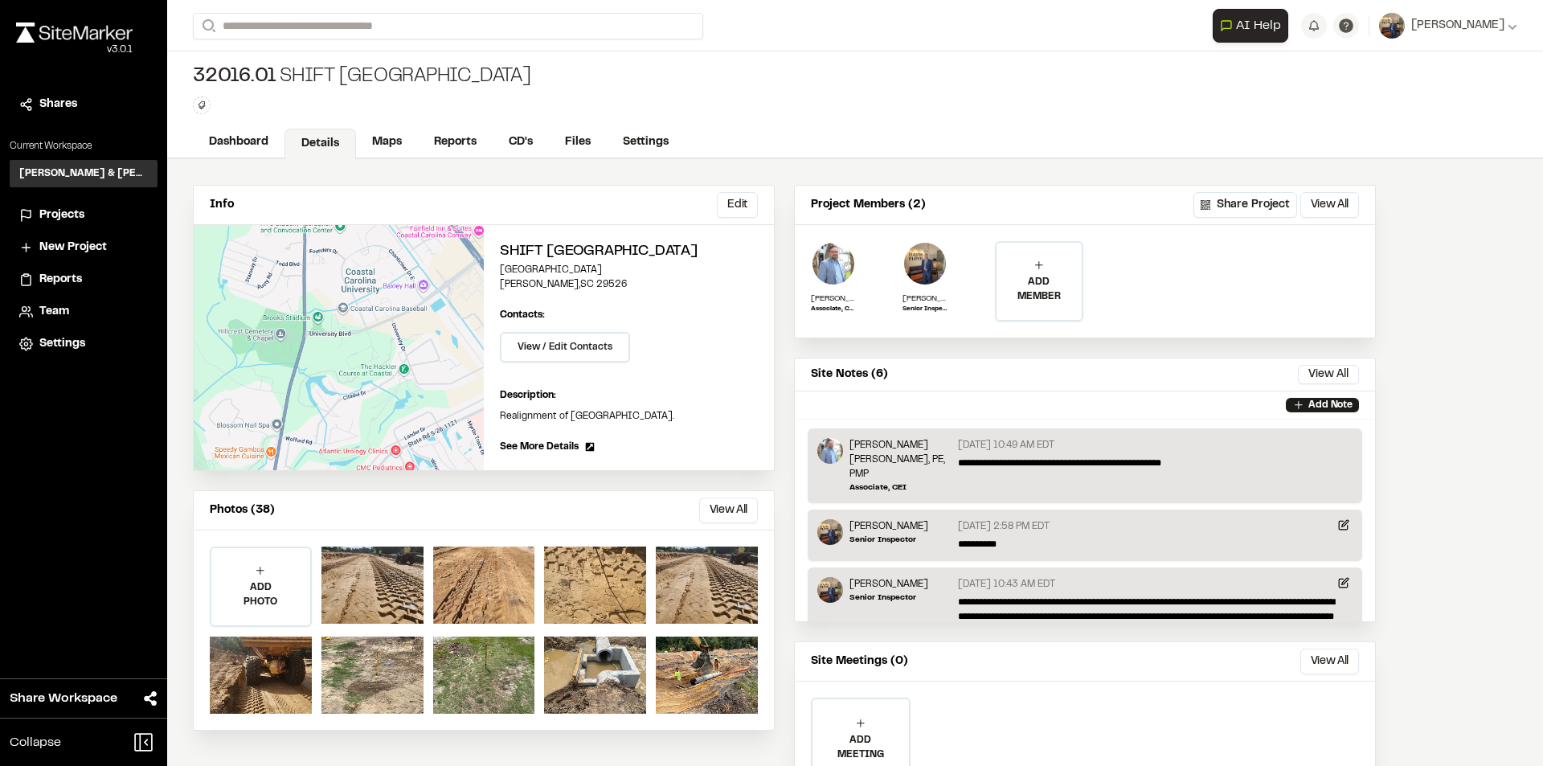
scroll to position [80, 0]
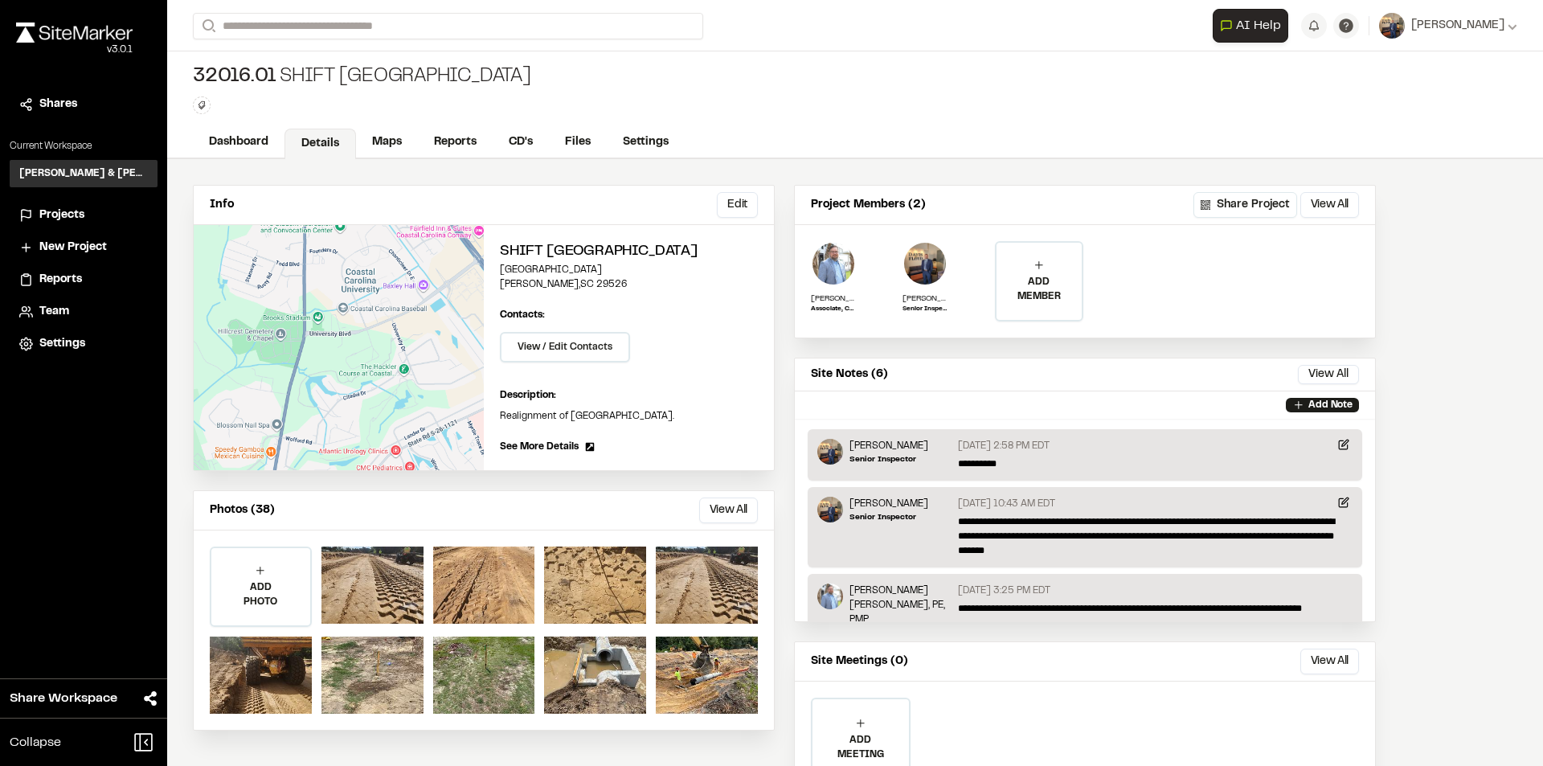
click at [63, 214] on span "Projects" at bounding box center [61, 215] width 45 height 18
